Goal: Register for event/course: Sign up to attend an event or enroll in a course

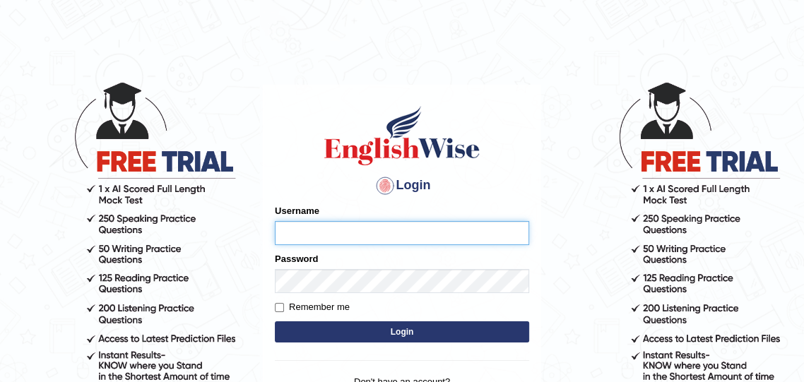
click at [397, 235] on input "Username" at bounding box center [402, 233] width 254 height 24
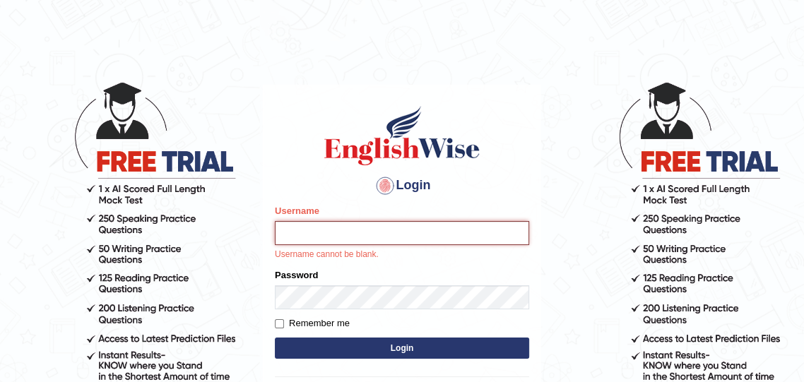
type input "varungabbi"
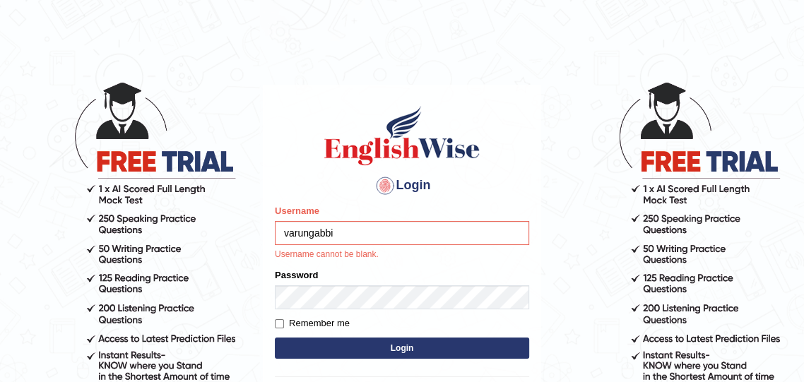
click at [275, 338] on button "Login" at bounding box center [402, 348] width 254 height 21
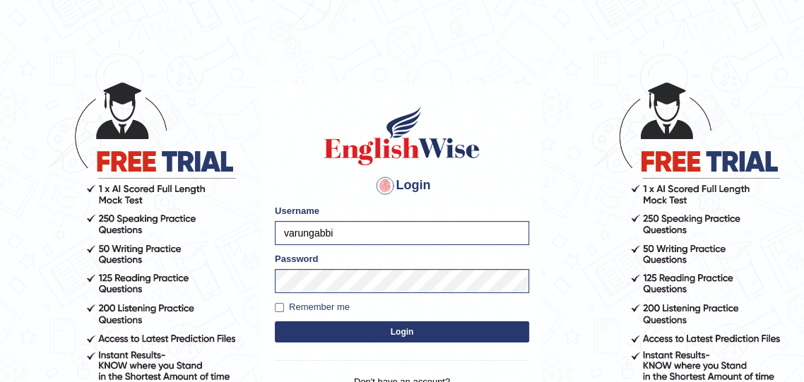
click at [477, 334] on button "Login" at bounding box center [402, 332] width 254 height 21
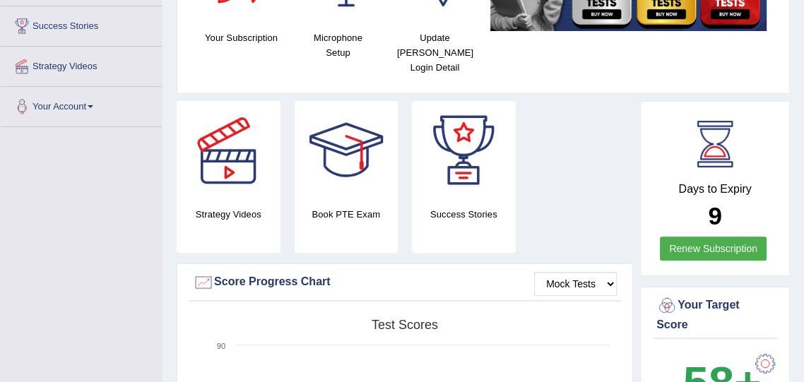
scroll to position [269, 0]
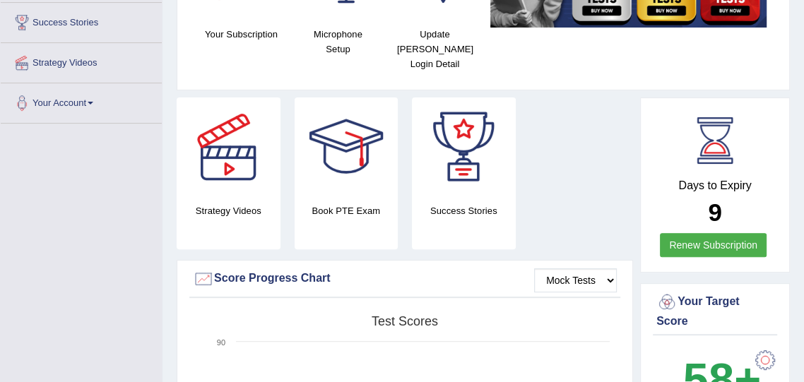
click at [571, 192] on div "Strategy Videos Book PTE Exam Success Stories" at bounding box center [405, 179] width 471 height 163
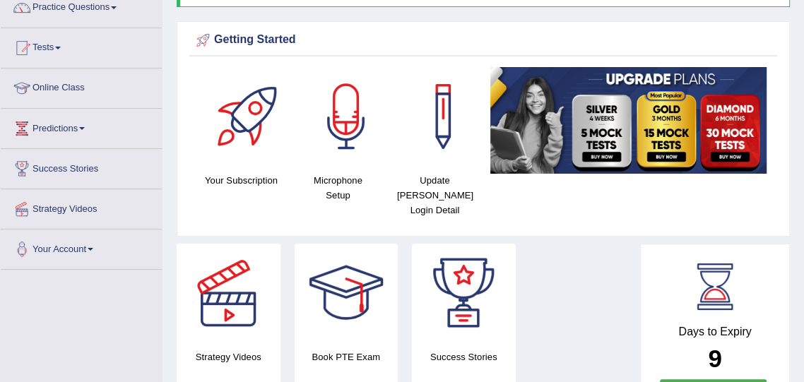
scroll to position [0, 0]
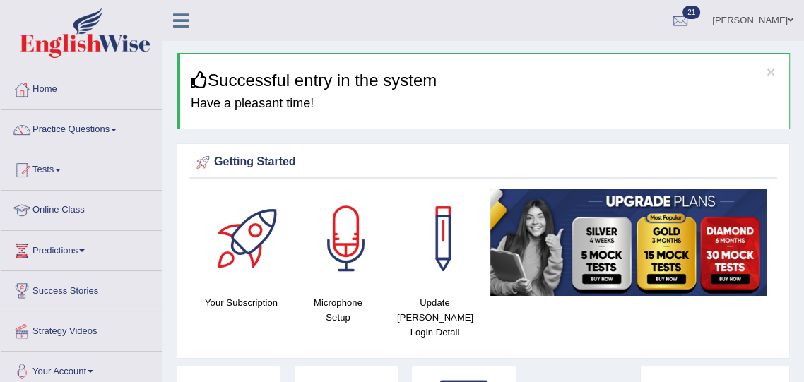
click at [105, 214] on link "Online Class" at bounding box center [81, 208] width 161 height 35
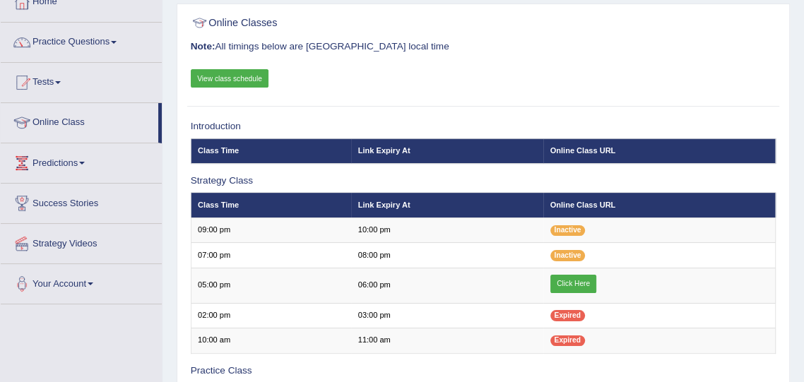
scroll to position [103, 0]
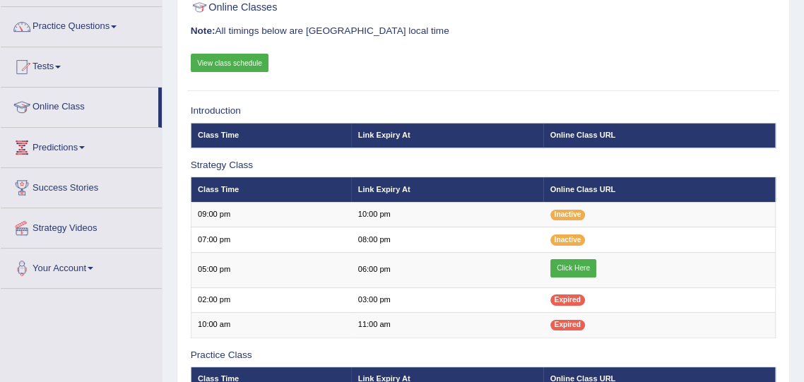
click at [569, 262] on link "Click Here" at bounding box center [574, 268] width 47 height 18
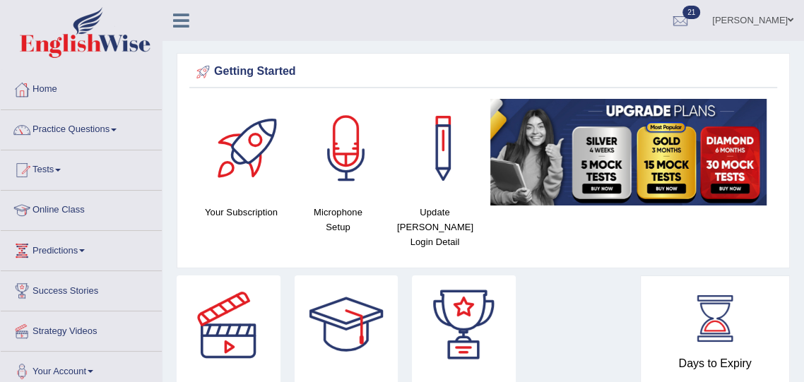
click at [96, 211] on link "Online Class" at bounding box center [81, 208] width 161 height 35
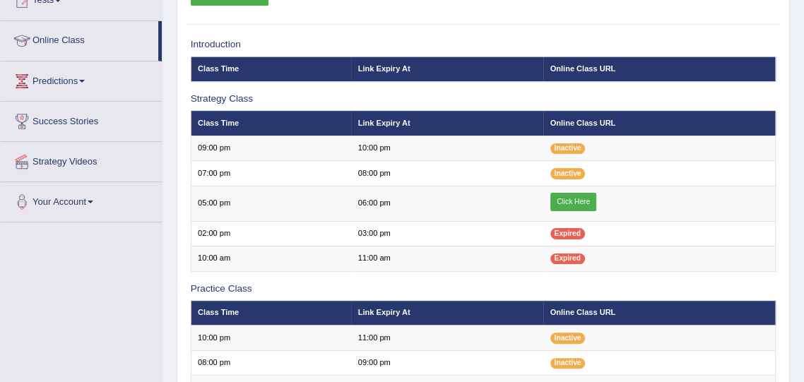
scroll to position [172, 0]
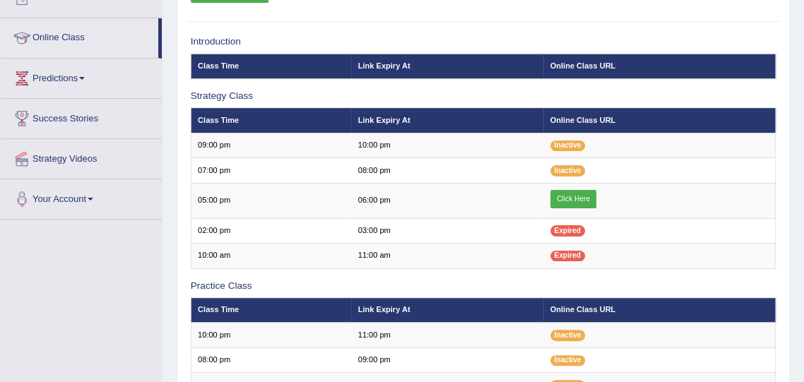
click at [575, 195] on link "Click Here" at bounding box center [574, 199] width 47 height 18
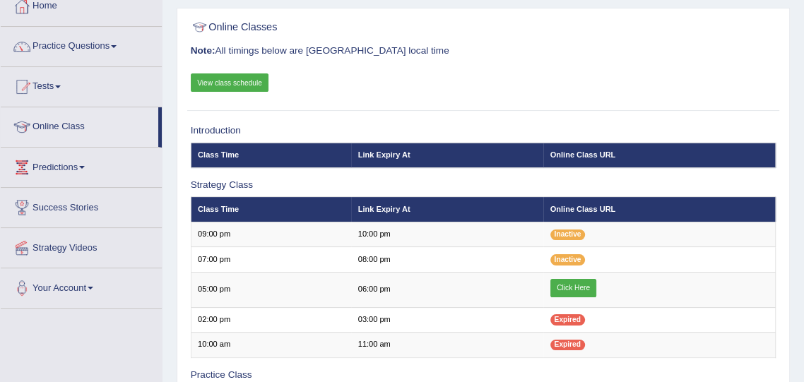
scroll to position [0, 0]
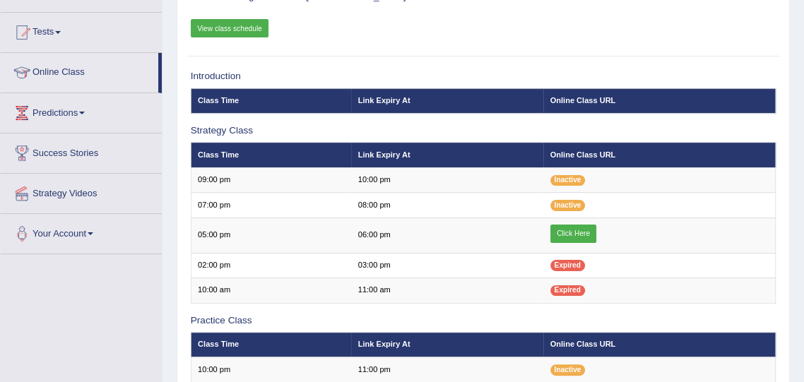
scroll to position [139, 0]
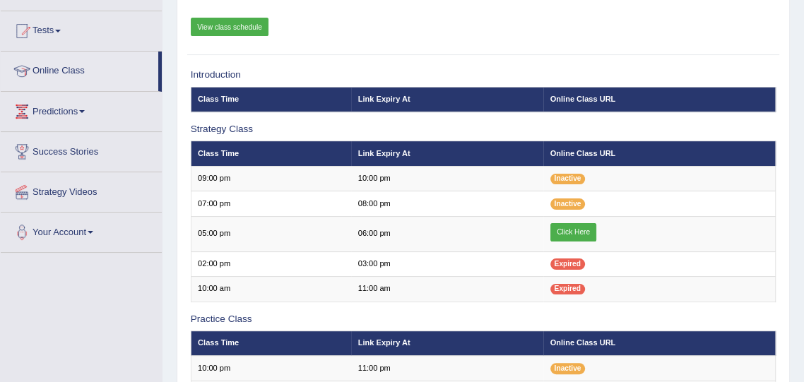
click at [570, 235] on link "Click Here" at bounding box center [574, 232] width 47 height 18
click at [568, 229] on link "Click Here" at bounding box center [574, 232] width 47 height 18
click at [245, 238] on td "05:00 pm" at bounding box center [271, 233] width 160 height 35
click at [581, 229] on link "Click Here" at bounding box center [574, 232] width 47 height 18
click at [575, 234] on link "Click Here" at bounding box center [574, 232] width 47 height 18
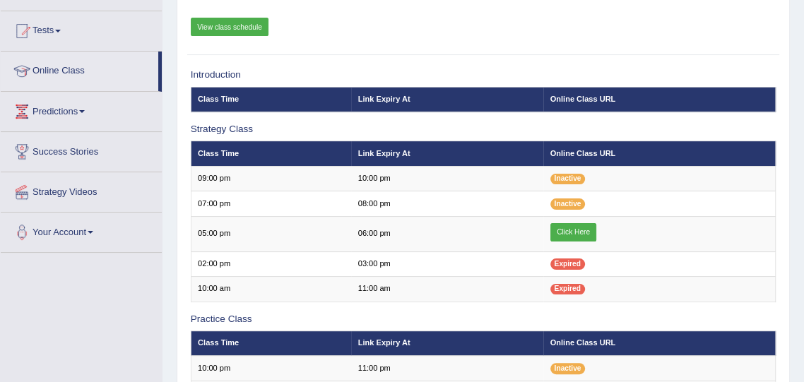
click at [575, 223] on link "Click Here" at bounding box center [574, 232] width 47 height 18
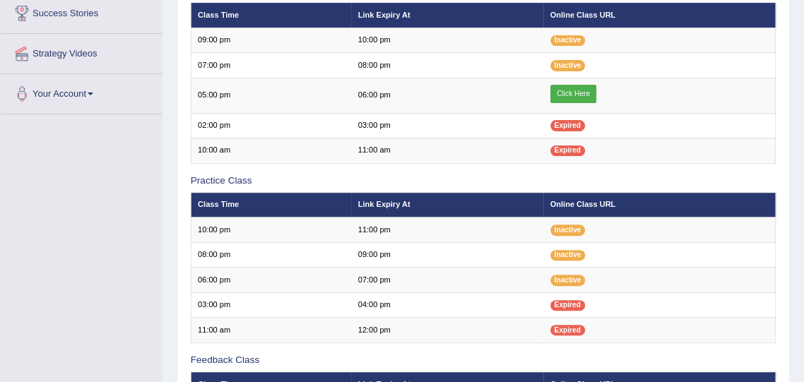
scroll to position [279, 0]
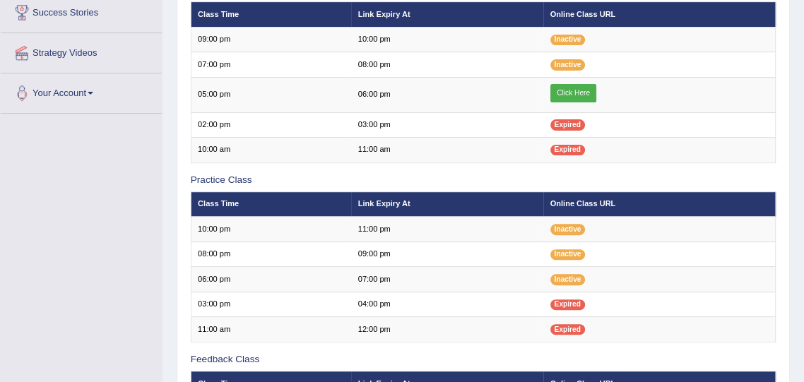
click at [582, 89] on link "Click Here" at bounding box center [574, 93] width 47 height 18
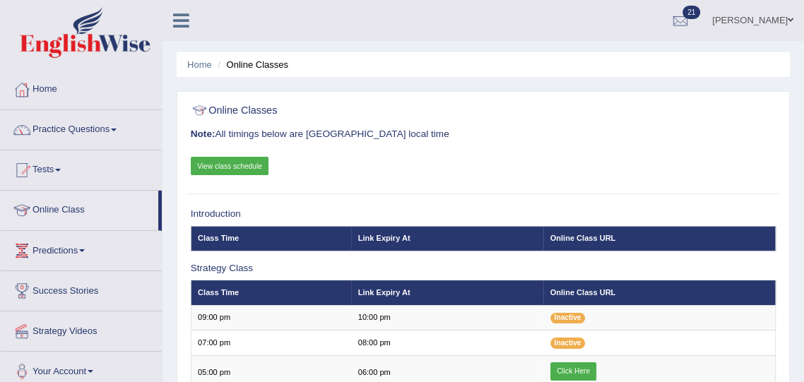
click at [204, 59] on link "Home" at bounding box center [199, 64] width 25 height 11
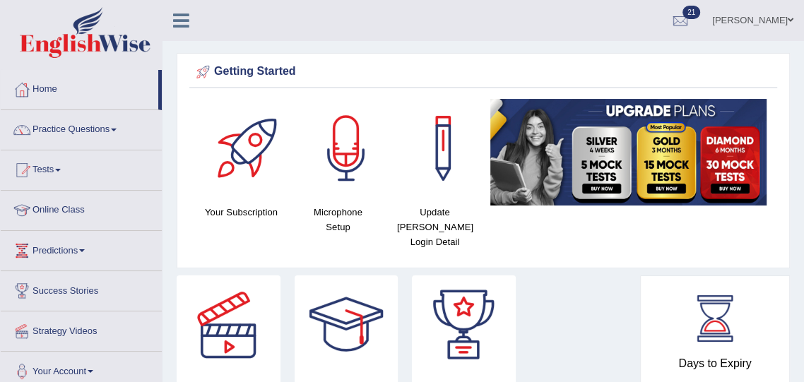
click at [444, 311] on div at bounding box center [463, 325] width 99 height 99
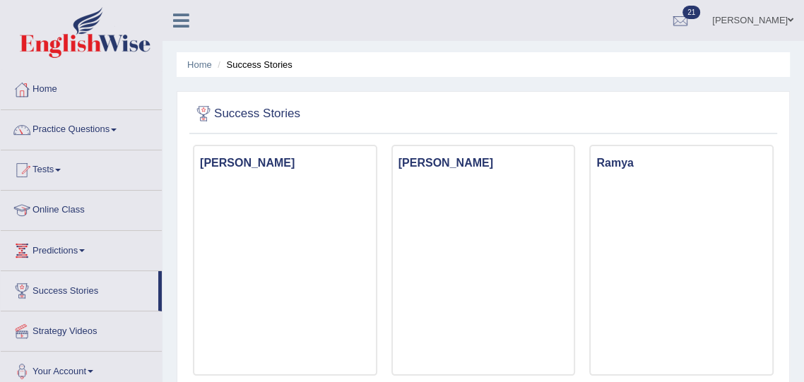
click at [135, 212] on link "Online Class" at bounding box center [81, 208] width 161 height 35
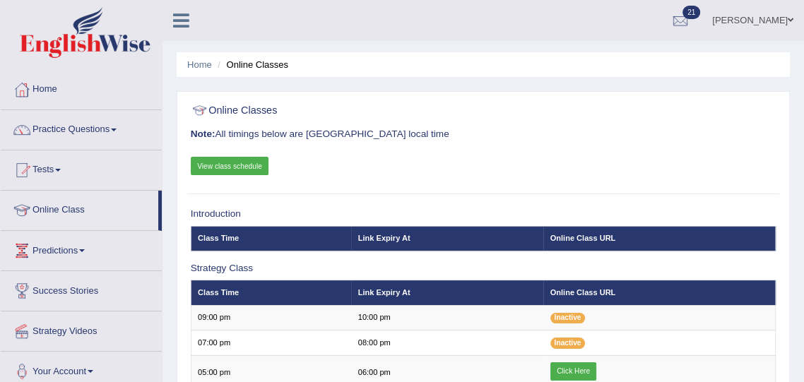
click at [579, 375] on link "Click Here" at bounding box center [574, 372] width 47 height 18
